Goal: Information Seeking & Learning: Understand process/instructions

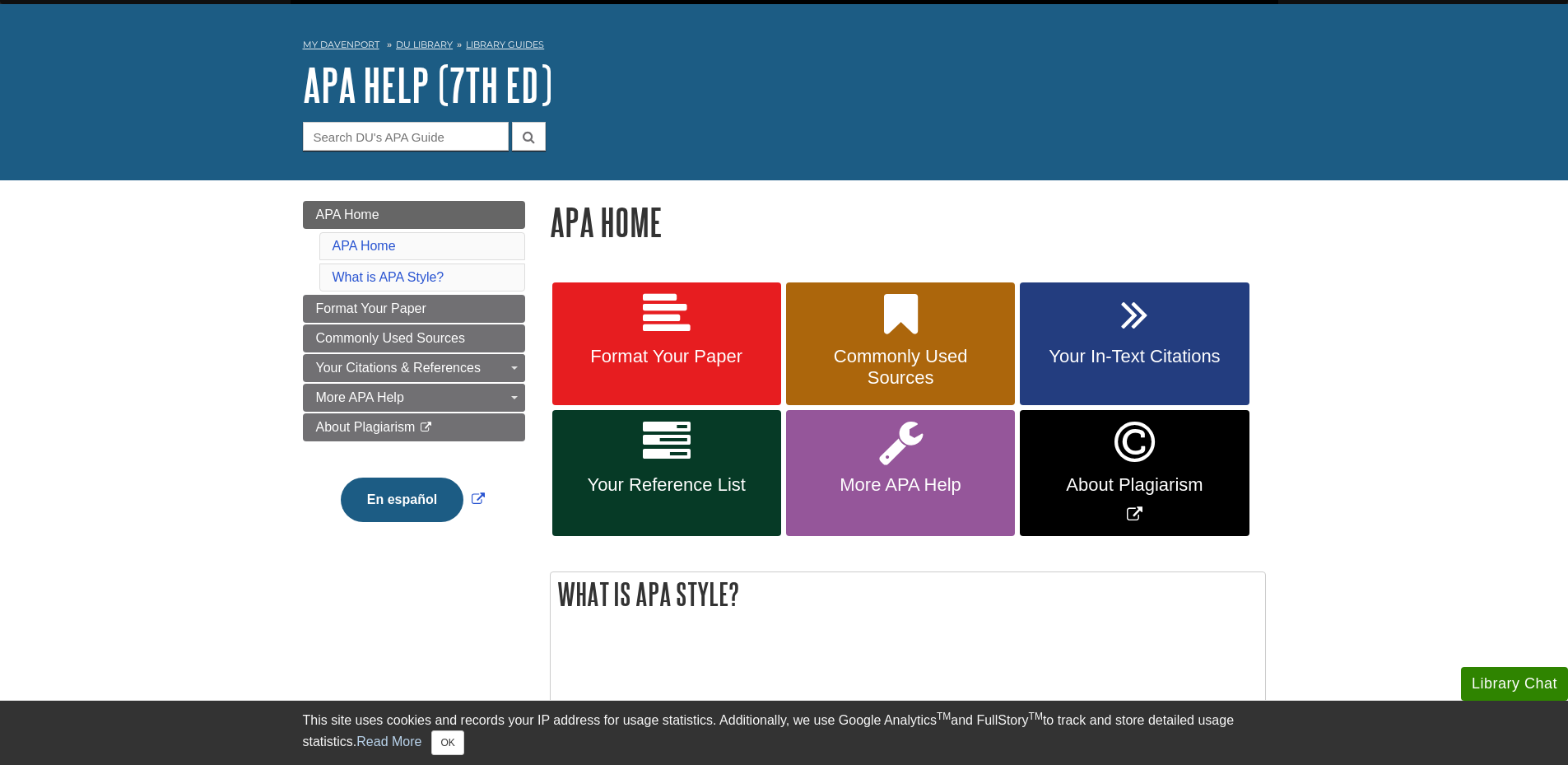
scroll to position [82, 0]
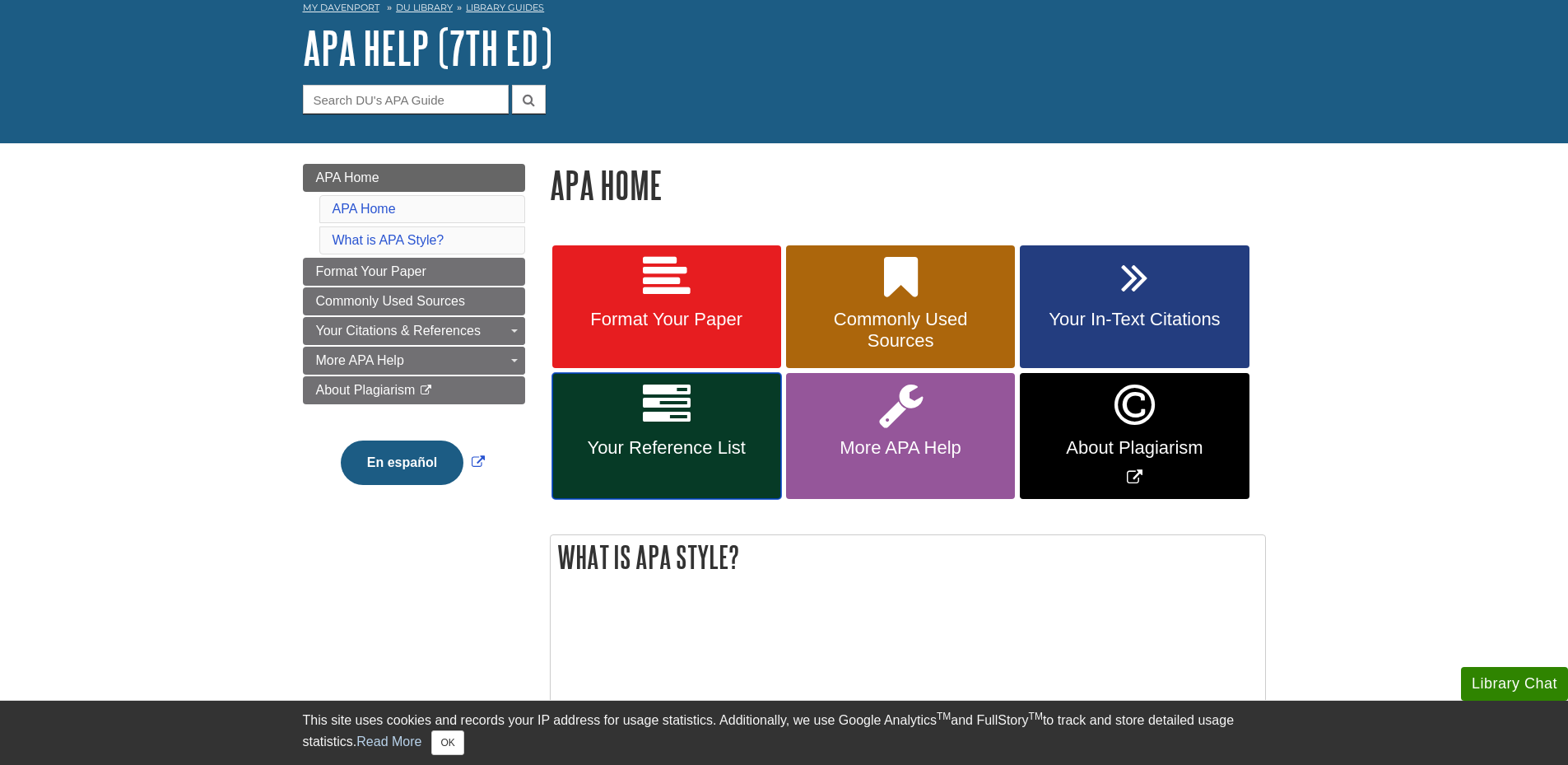
click at [680, 443] on span "Your Reference List" at bounding box center [666, 447] width 204 height 21
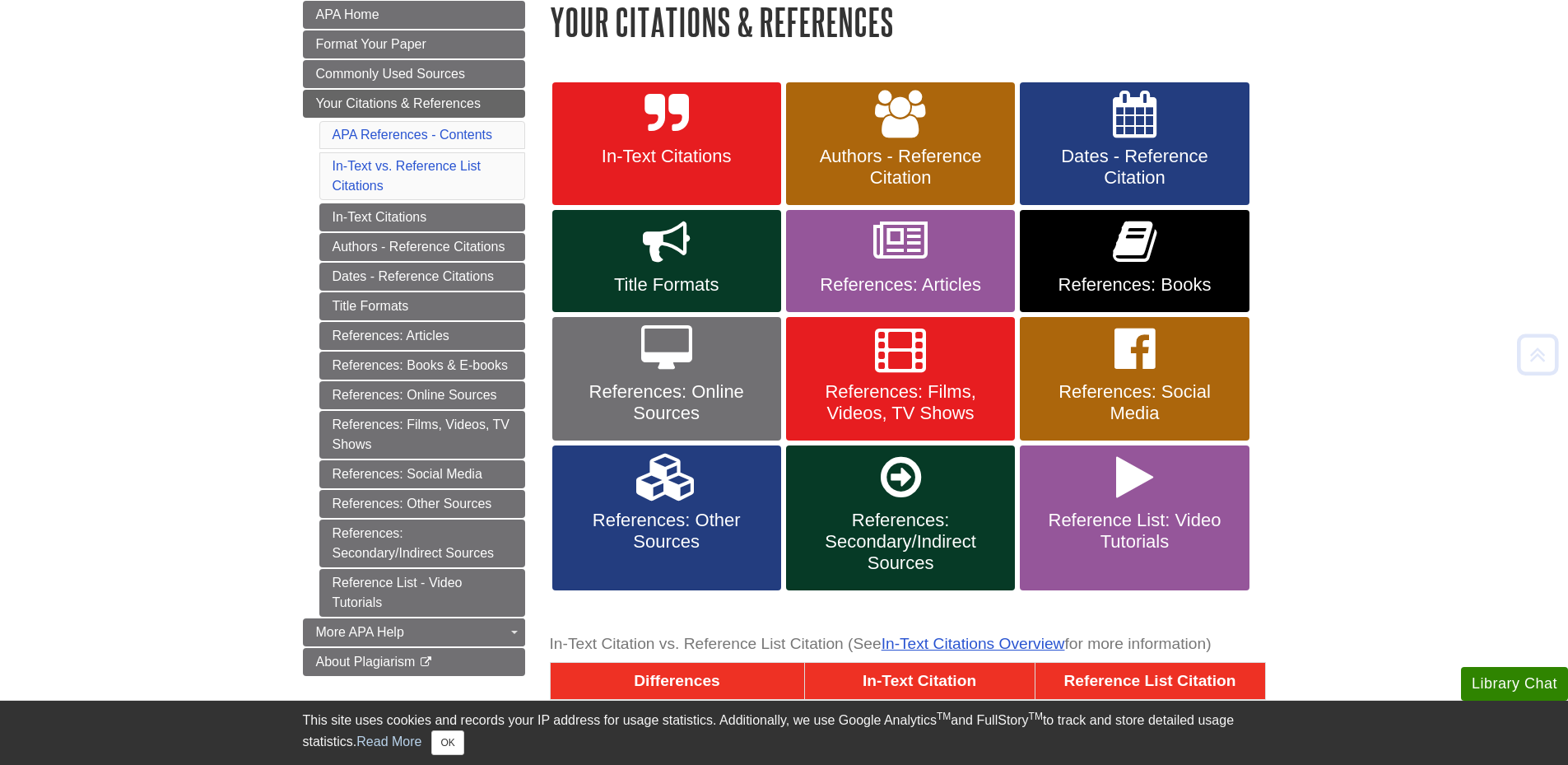
scroll to position [247, 0]
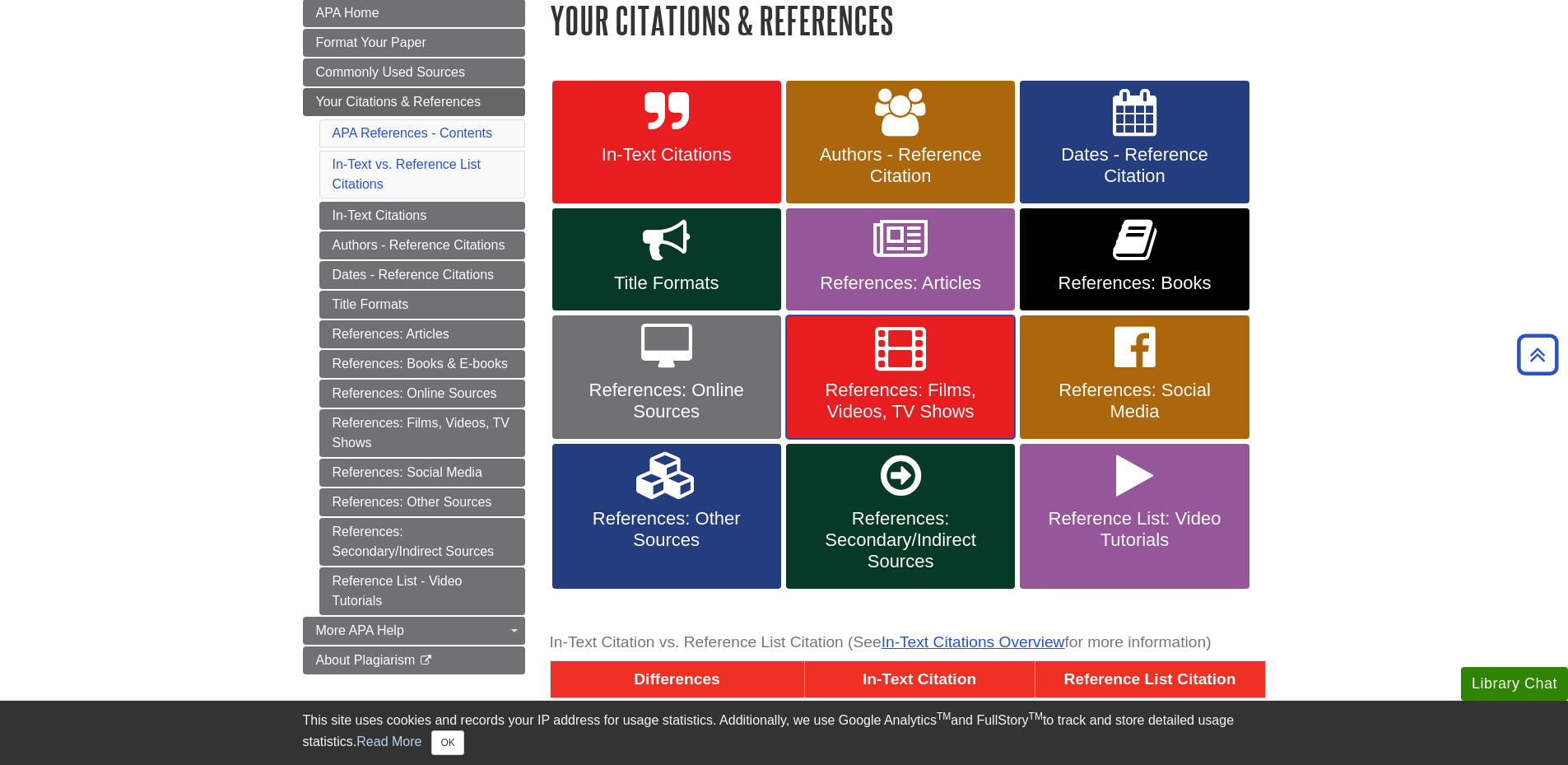
click at [875, 369] on icon at bounding box center [900, 347] width 51 height 47
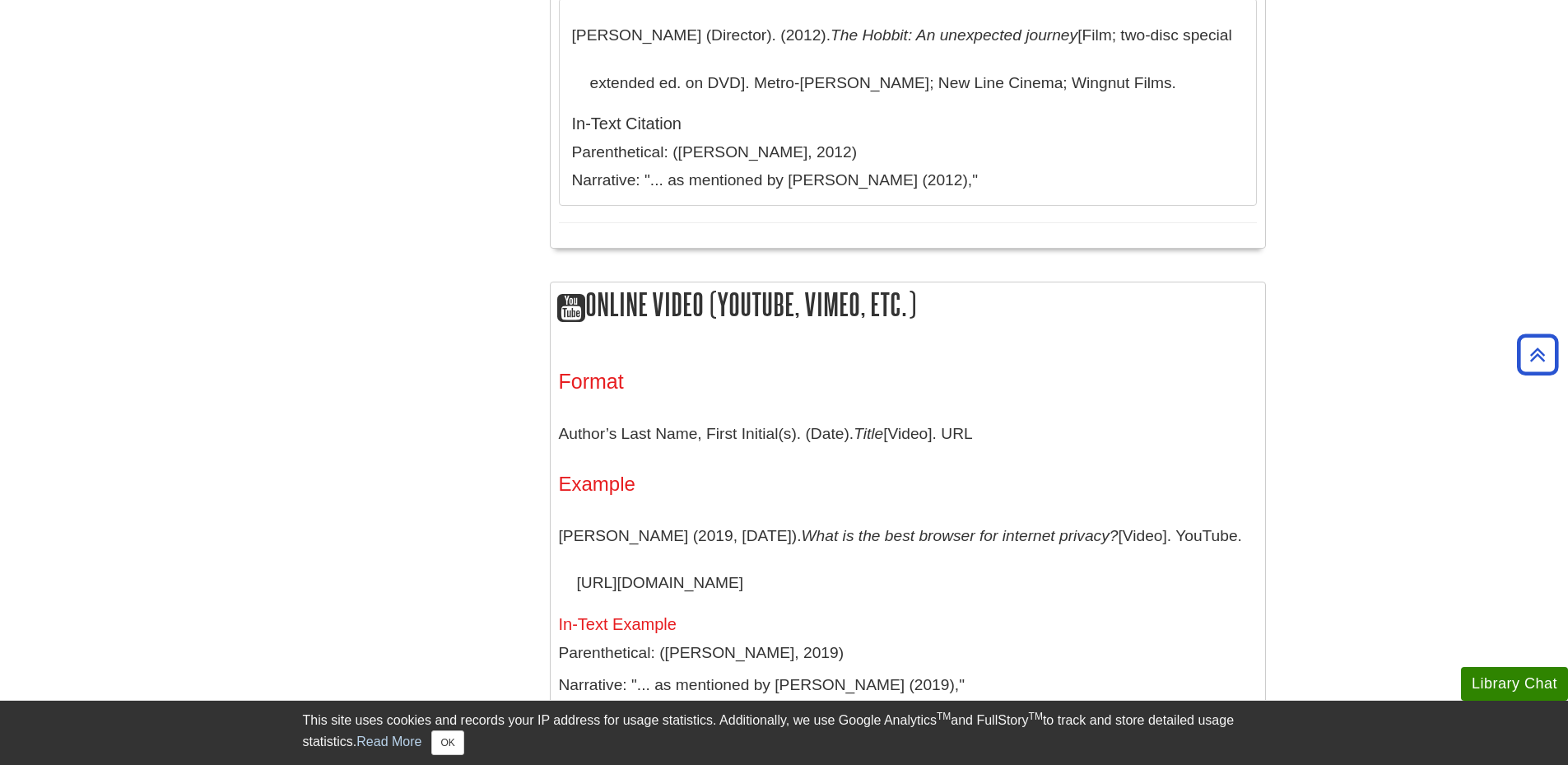
scroll to position [1152, 0]
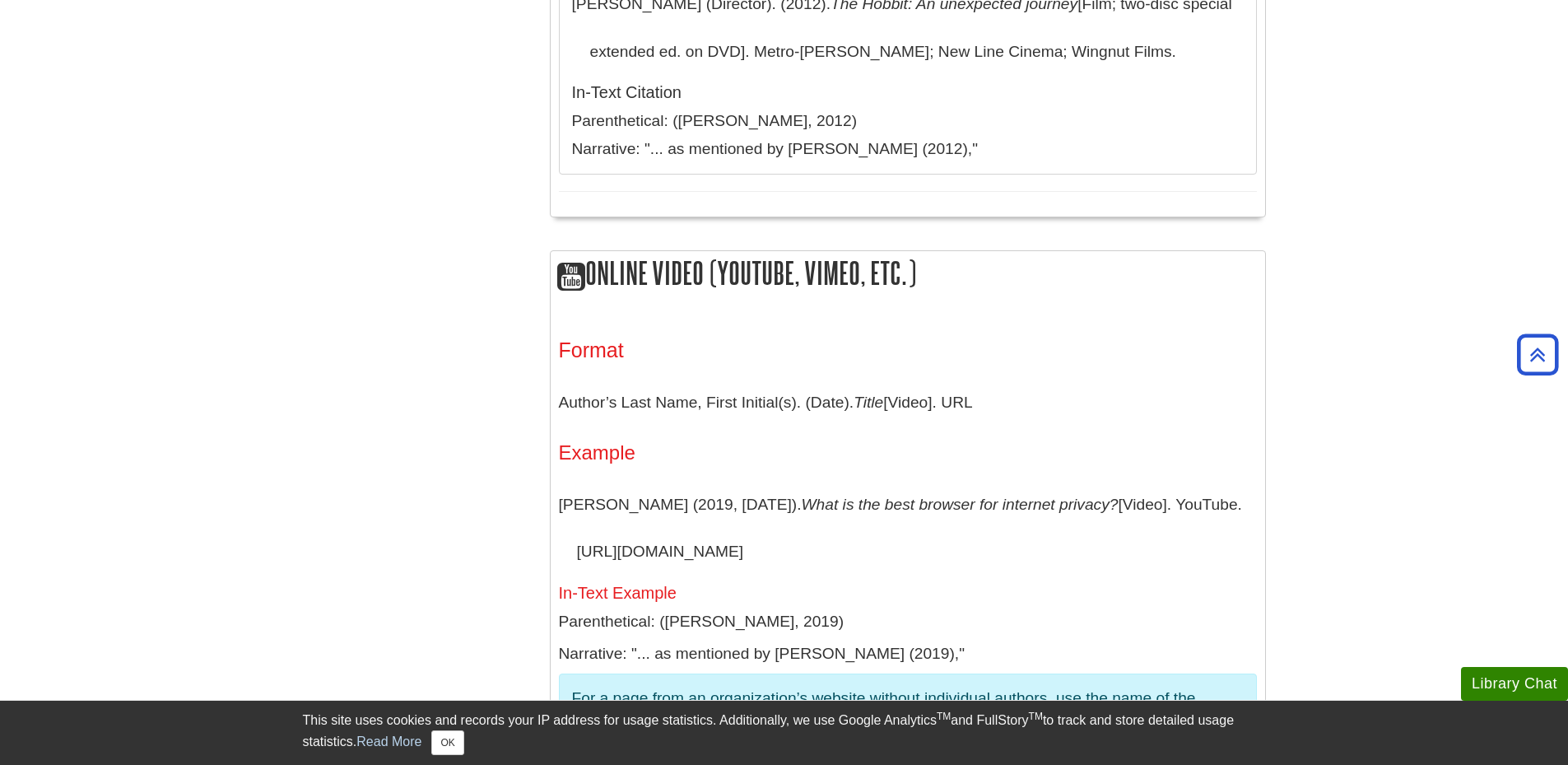
drag, startPoint x: 991, startPoint y: 306, endPoint x: 560, endPoint y: 301, distance: 431.0
click at [560, 379] on p "Author’s Last Name, First Initial(s). (Date). Title [Video]. URL" at bounding box center [908, 402] width 698 height 47
copy p "Author’s Last Name, First Initial(s). (Date). Title [Video]. URL"
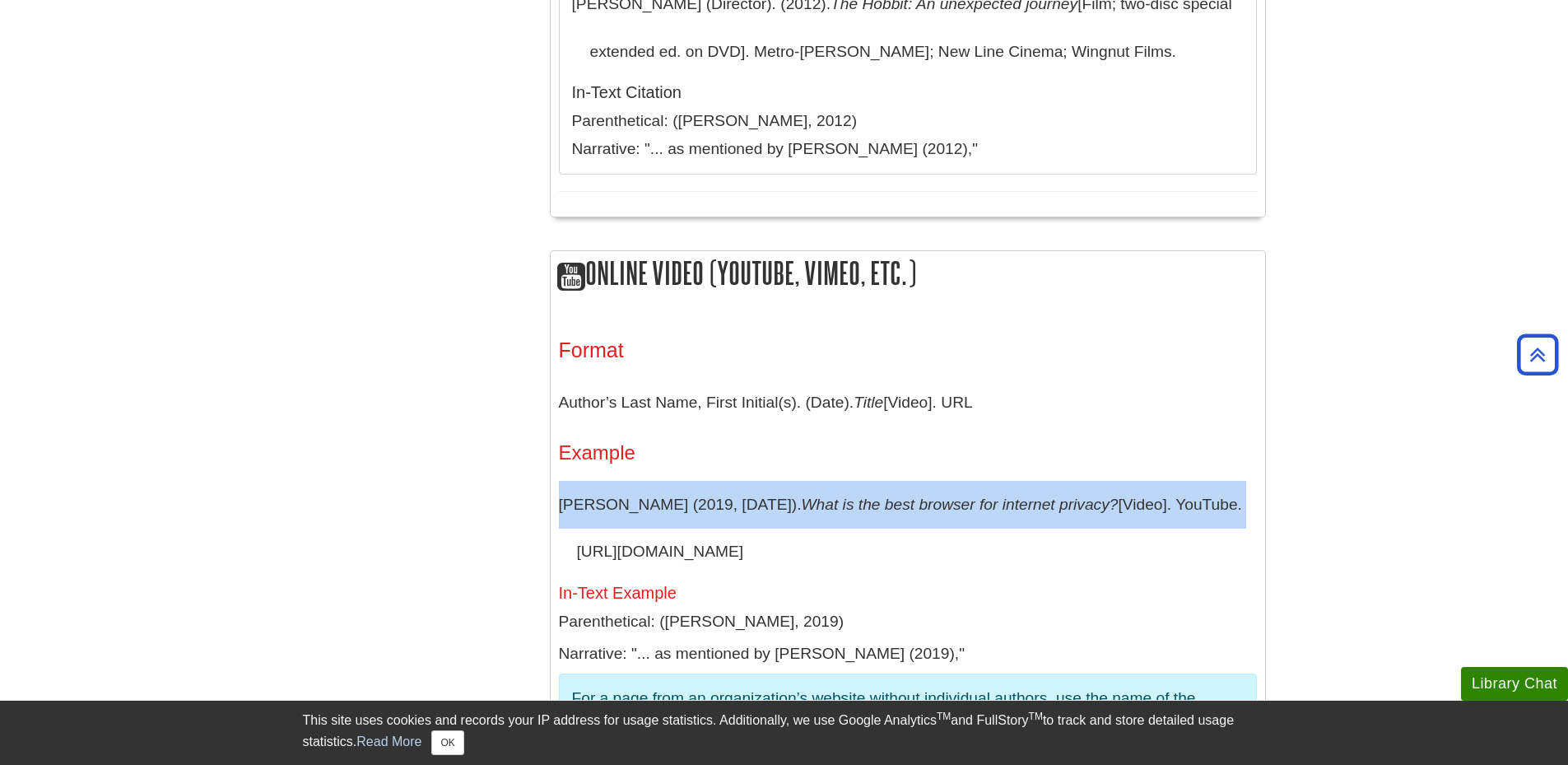
drag, startPoint x: 1248, startPoint y: 410, endPoint x: 553, endPoint y: 416, distance: 695.0
click at [553, 416] on div "Format Author’s Last Name, First Initial(s). (Date). Title [Video]. URL Example…" at bounding box center [907, 551] width 714 height 476
copy p "Braxman, R. (2019, February 26). What is the best browser for internet privacy?…"
click at [979, 481] on p "Braxman, R. (2019, February 26). What is the best browser for internet privacy?…" at bounding box center [908, 528] width 698 height 95
drag, startPoint x: 979, startPoint y: 455, endPoint x: 966, endPoint y: 462, distance: 14.8
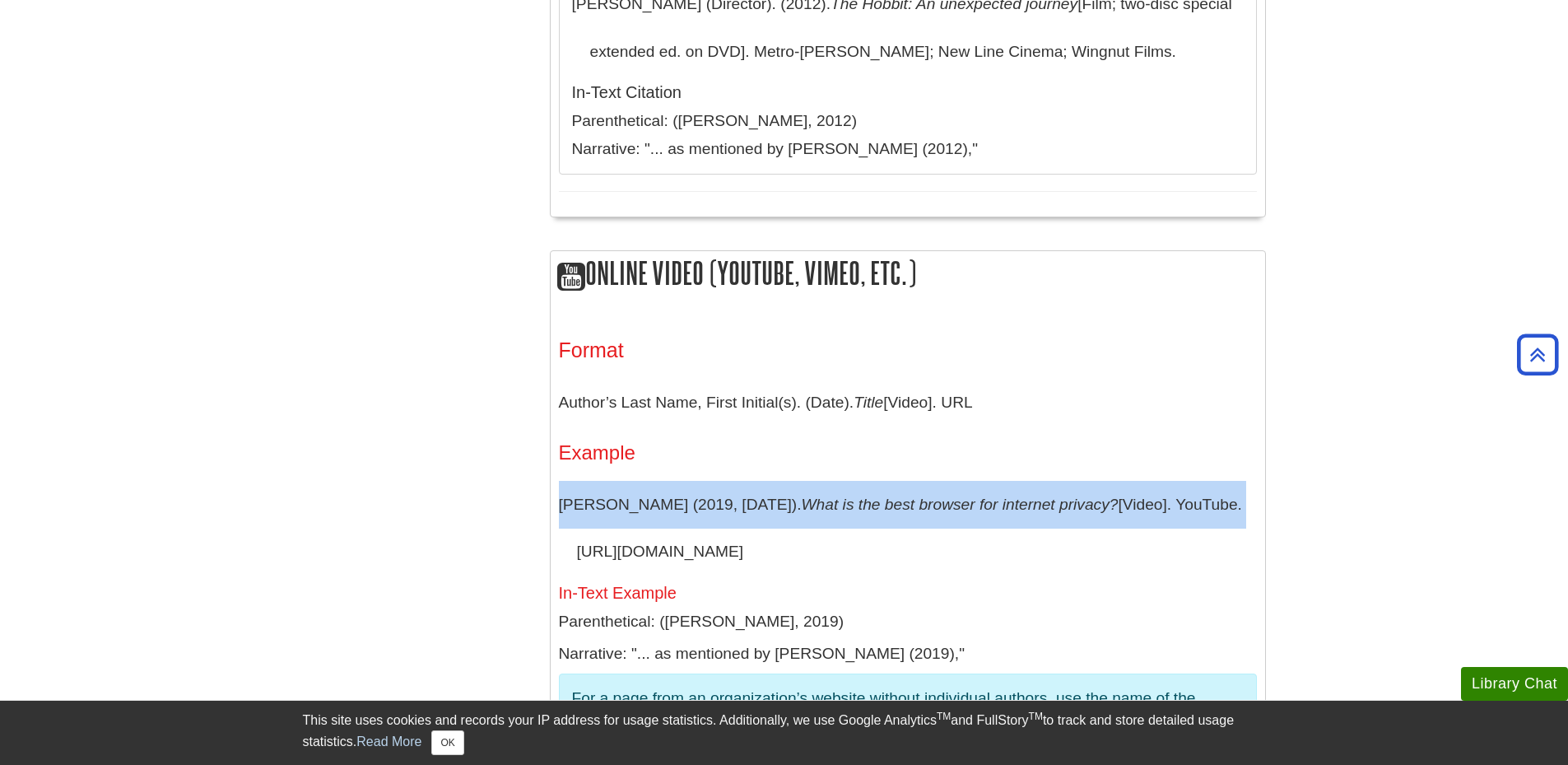
click at [967, 481] on p "Braxman, R. (2019, February 26). What is the best browser for internet privacy?…" at bounding box center [908, 528] width 698 height 95
click at [949, 481] on p "Braxman, R. (2019, February 26). What is the best browser for internet privacy?…" at bounding box center [908, 528] width 698 height 95
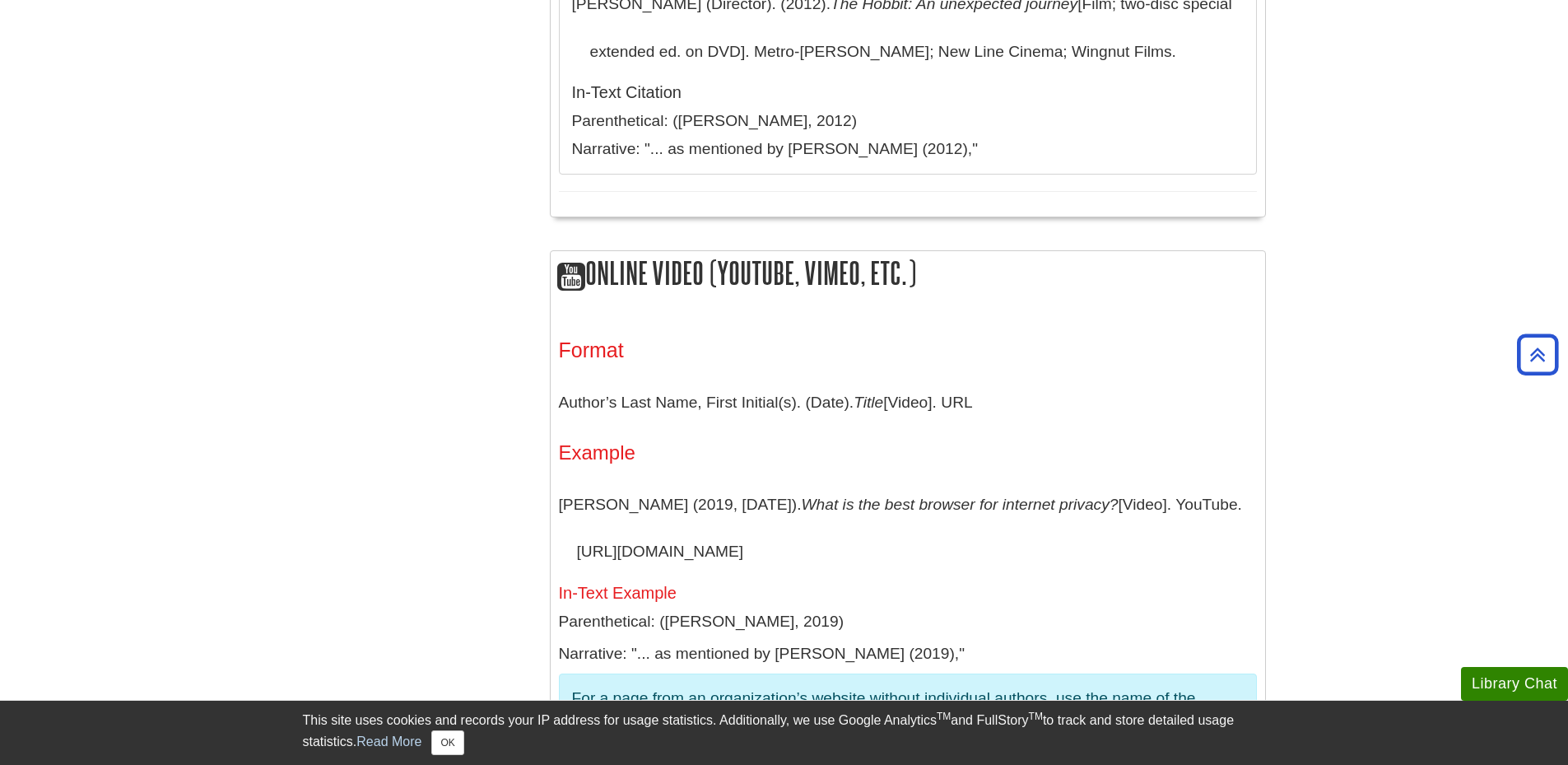
drag, startPoint x: 931, startPoint y: 455, endPoint x: 560, endPoint y: 403, distance: 374.6
click at [560, 481] on p "Braxman, R. (2019, February 26). What is the best browser for internet privacy?…" at bounding box center [908, 528] width 698 height 95
copy p "Braxman, R. (2019, February 26). What is the best browser for internet privacy?…"
